Goal: Task Accomplishment & Management: Manage account settings

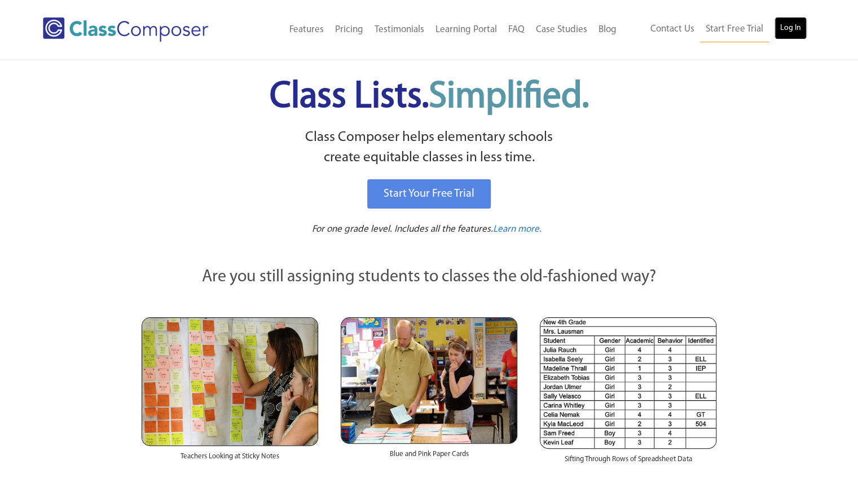
click at [791, 30] on link "Log In" at bounding box center [790, 28] width 32 height 23
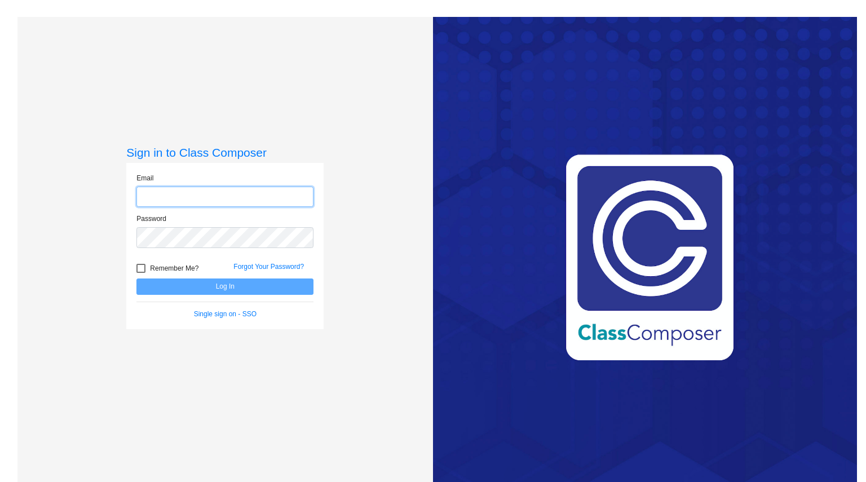
type input "w"
type input "[PERSON_NAME][EMAIL_ADDRESS][PERSON_NAME][PERSON_NAME][DOMAIN_NAME]"
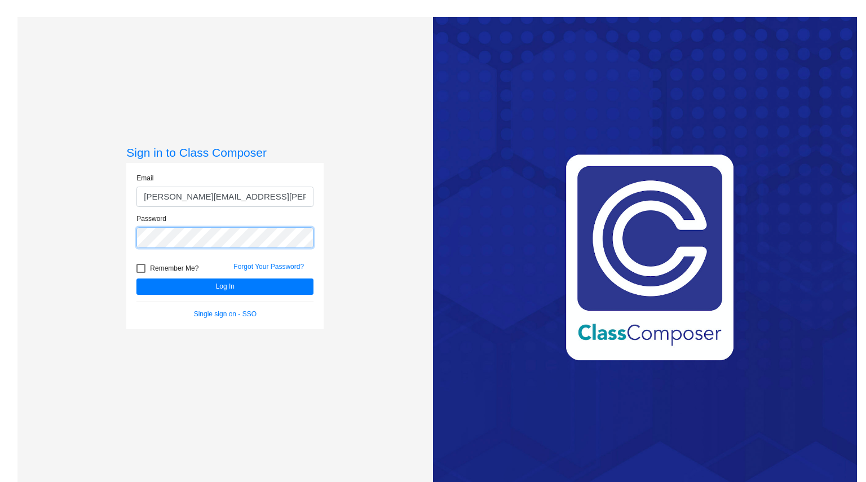
click at [136, 279] on button "Log In" at bounding box center [224, 287] width 177 height 16
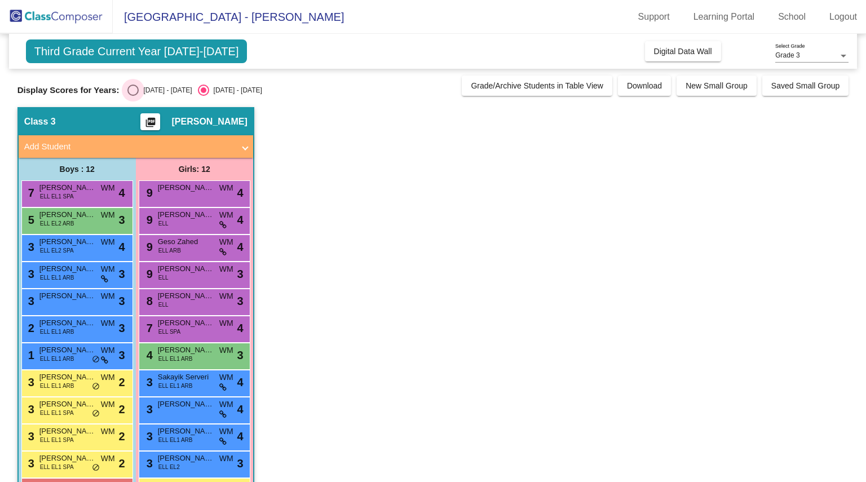
click at [128, 90] on div "Select an option" at bounding box center [132, 90] width 11 height 11
click at [133, 96] on input "[DATE] - [DATE]" at bounding box center [133, 96] width 1 height 1
radio input "true"
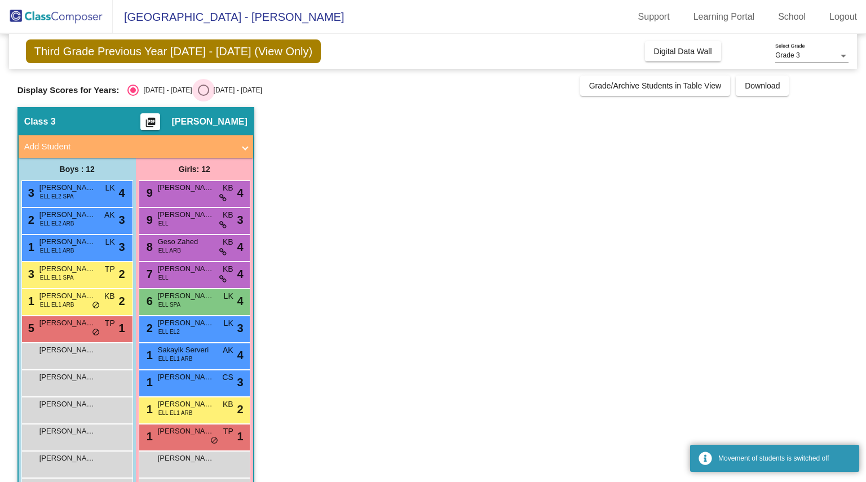
click at [198, 89] on div "Select an option" at bounding box center [203, 90] width 11 height 11
click at [203, 96] on input "[DATE] - [DATE]" at bounding box center [203, 96] width 1 height 1
radio input "true"
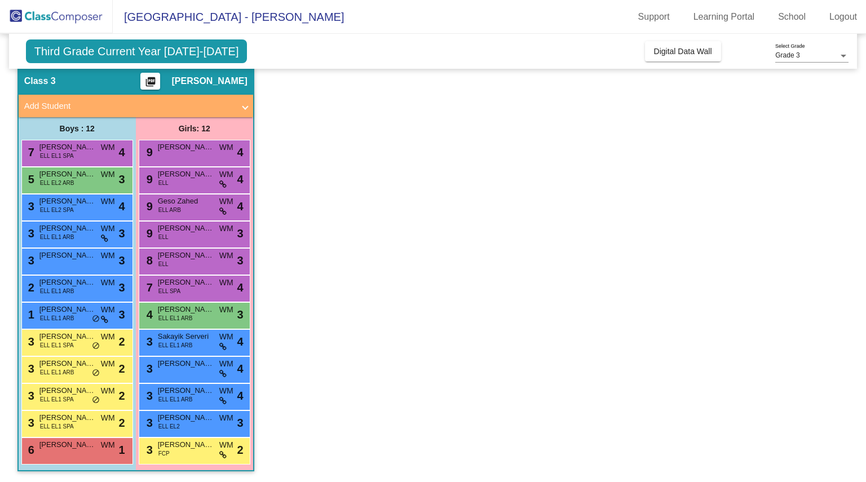
scroll to position [41, 0]
click at [337, 191] on app-classroom "Class 3 picture_as_pdf [PERSON_NAME] Add Student First Name Last Name Student I…" at bounding box center [433, 275] width 832 height 416
click at [82, 180] on div "5 [PERSON_NAME] [PERSON_NAME] ELL EL2 ARB WM lock do_not_disturb_alt 3" at bounding box center [76, 178] width 108 height 23
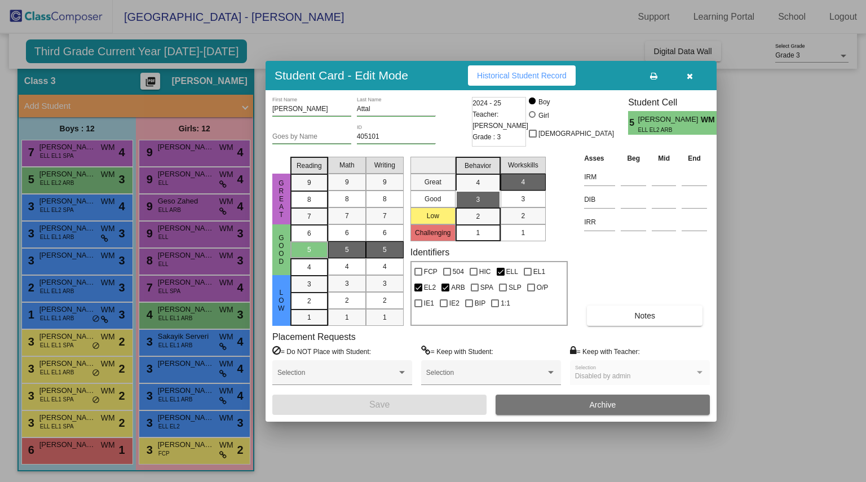
click at [689, 81] on button "button" at bounding box center [690, 75] width 36 height 20
